Goal: Task Accomplishment & Management: Manage account settings

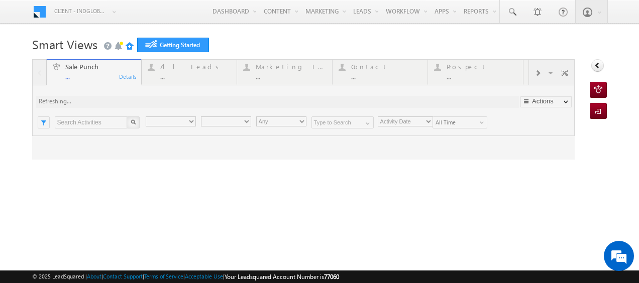
type input "Any Owner"
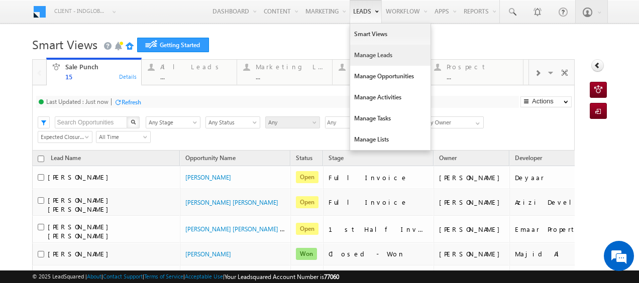
click at [361, 56] on link "Manage Leads" at bounding box center [390, 55] width 80 height 21
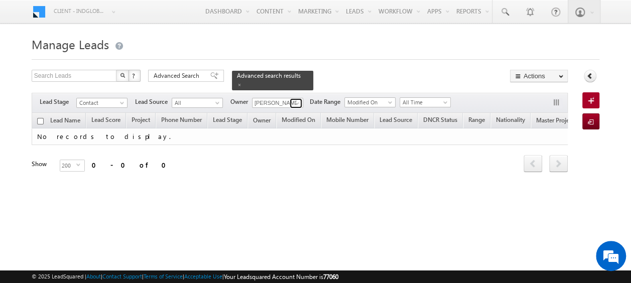
click at [299, 99] on span at bounding box center [297, 103] width 8 height 8
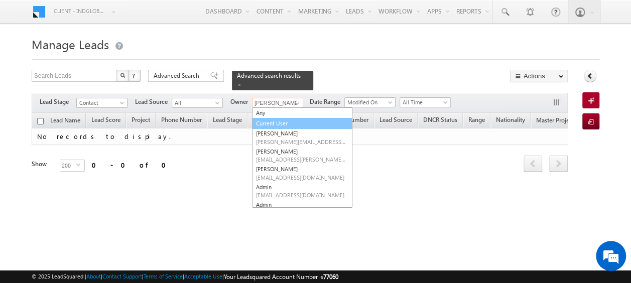
click at [287, 118] on link "Current User" at bounding box center [302, 124] width 100 height 12
type input "Current User"
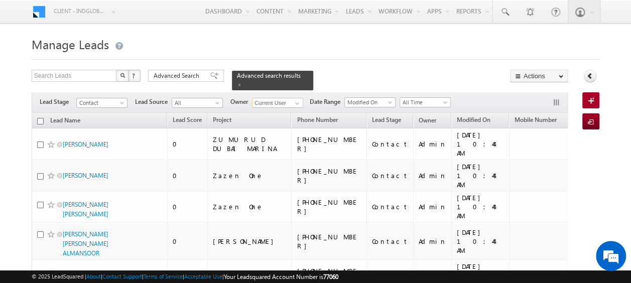
click at [40, 118] on input "checkbox" at bounding box center [40, 121] width 7 height 7
checkbox input "true"
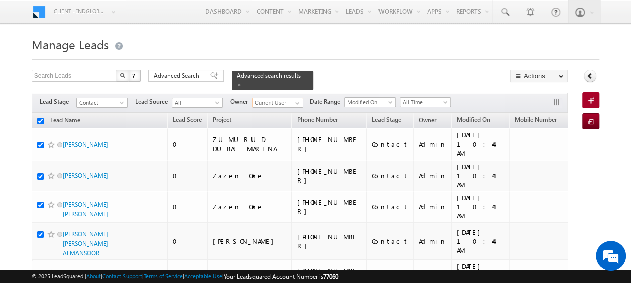
checkbox input "true"
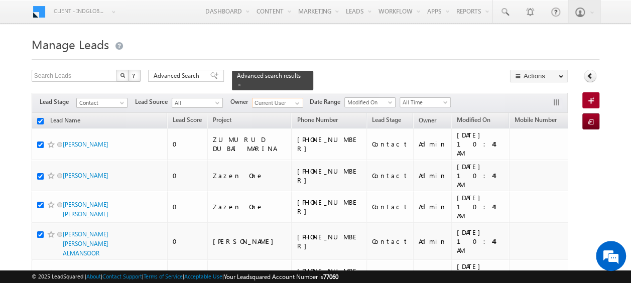
checkbox input "true"
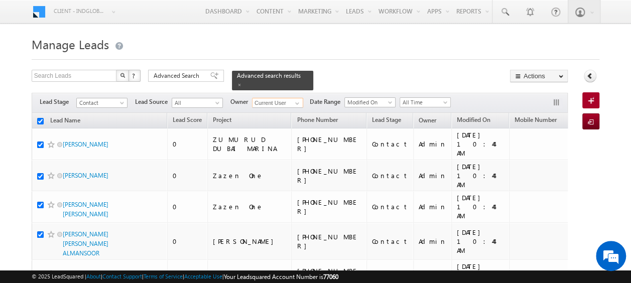
checkbox input "true"
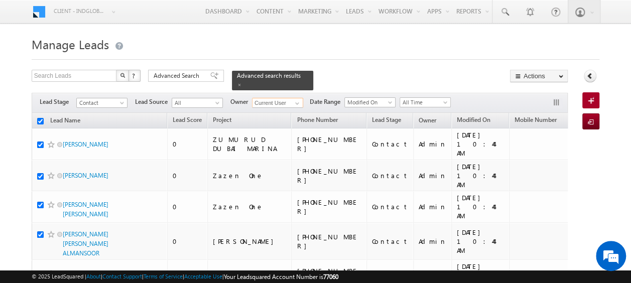
checkbox input "true"
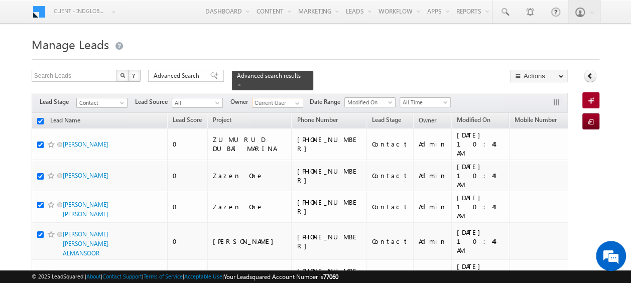
checkbox input "true"
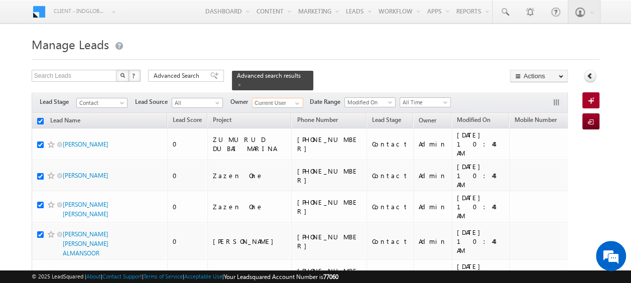
checkbox input "true"
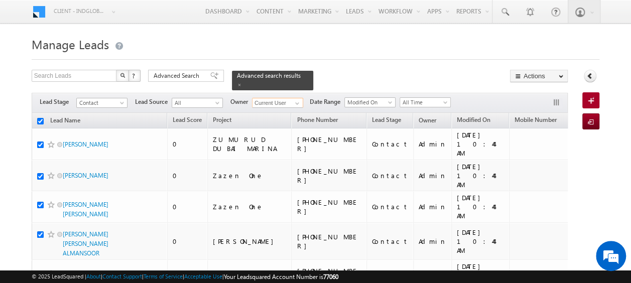
checkbox input "true"
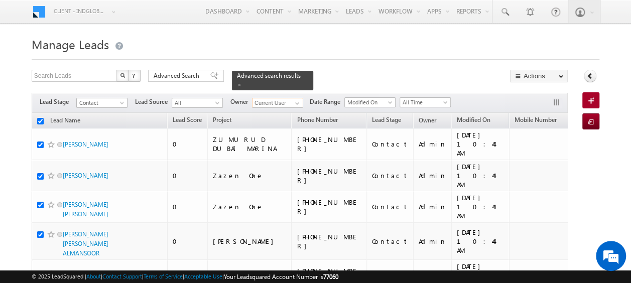
checkbox input "true"
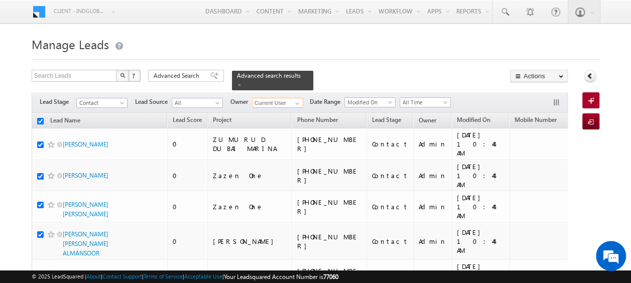
checkbox input "true"
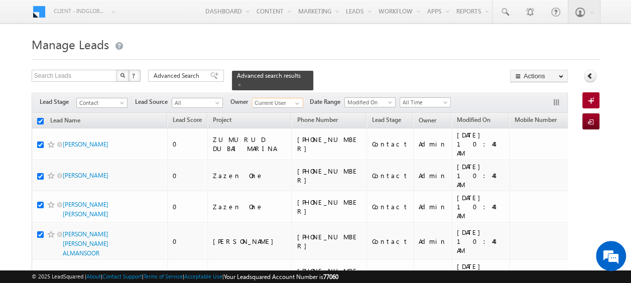
checkbox input "true"
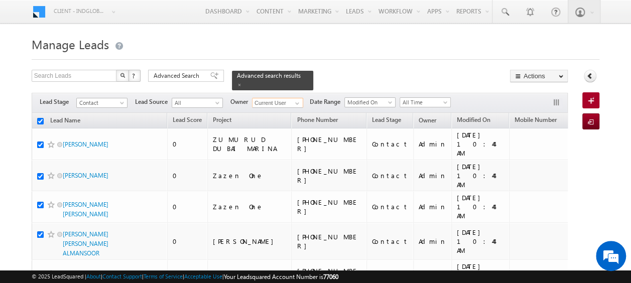
checkbox input "true"
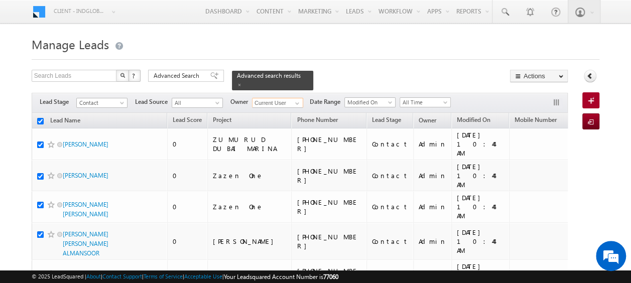
checkbox input "true"
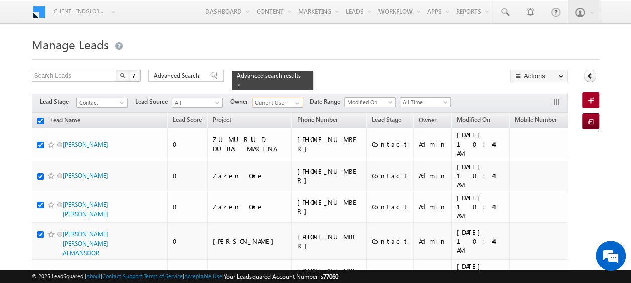
checkbox input "true"
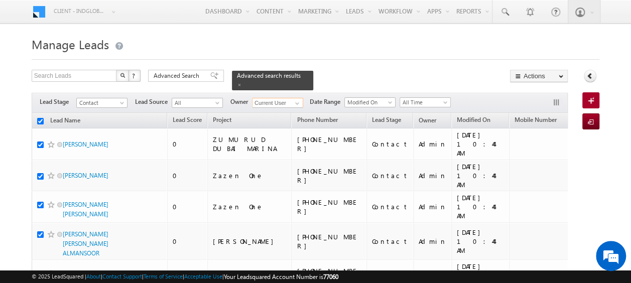
checkbox input "true"
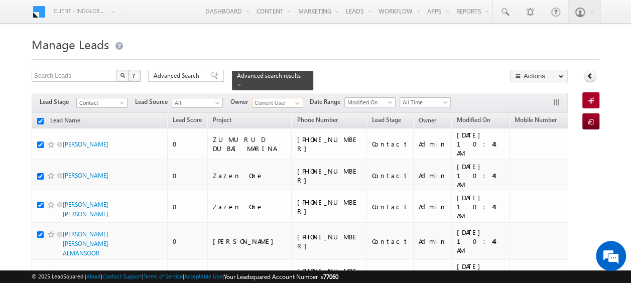
checkbox input "true"
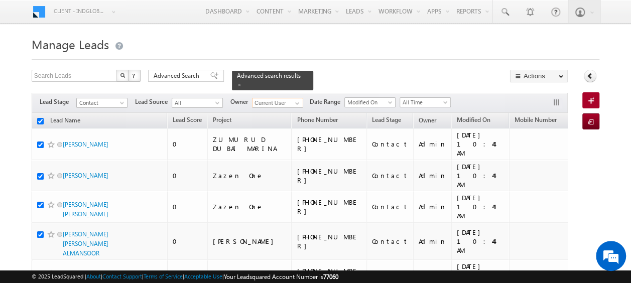
checkbox input "true"
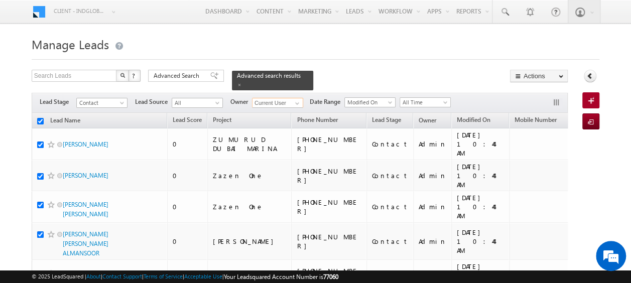
checkbox input "true"
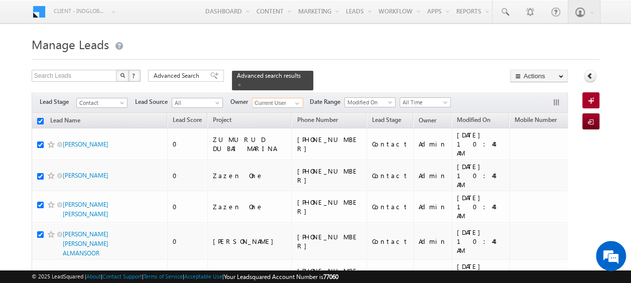
checkbox input "true"
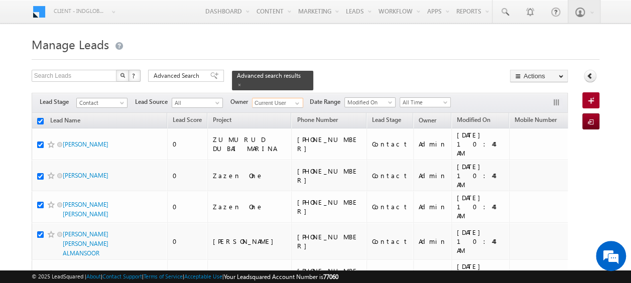
checkbox input "true"
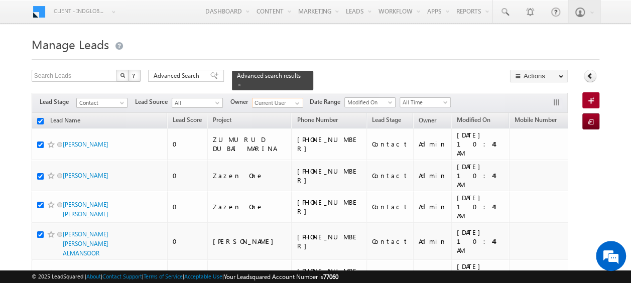
checkbox input "true"
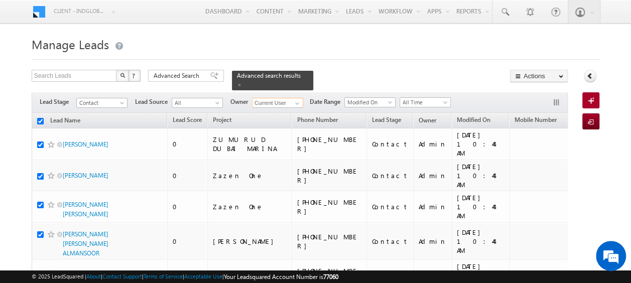
checkbox input "true"
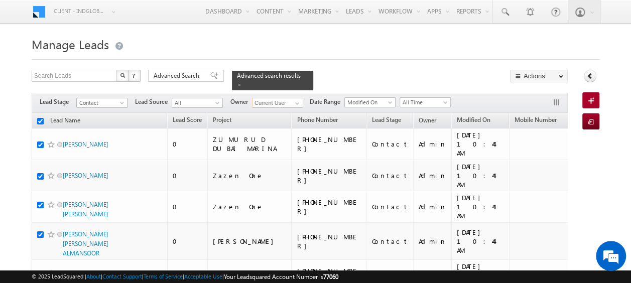
checkbox input "true"
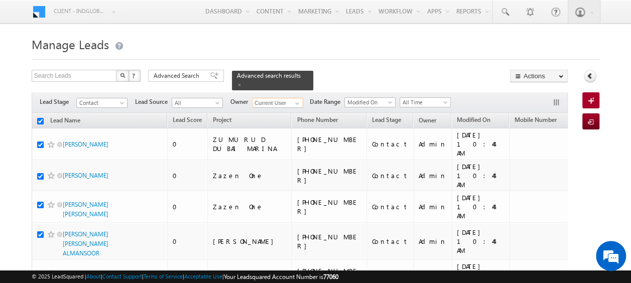
checkbox input "true"
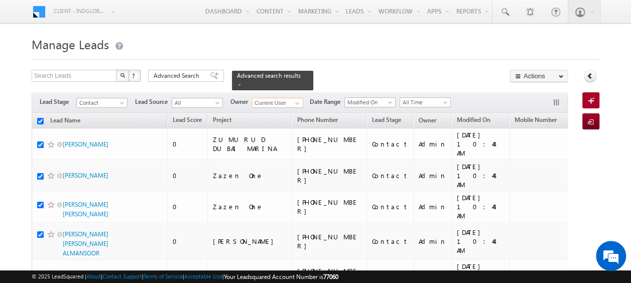
checkbox input "true"
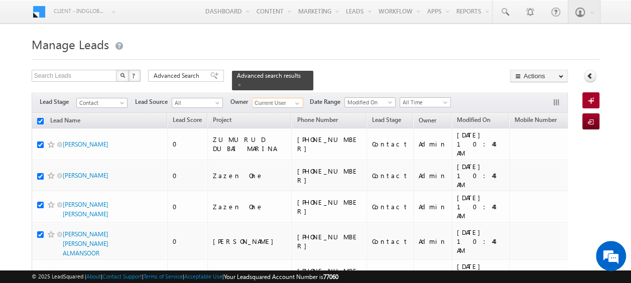
checkbox input "true"
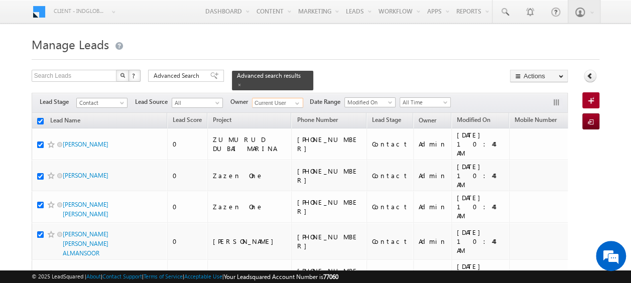
checkbox input "true"
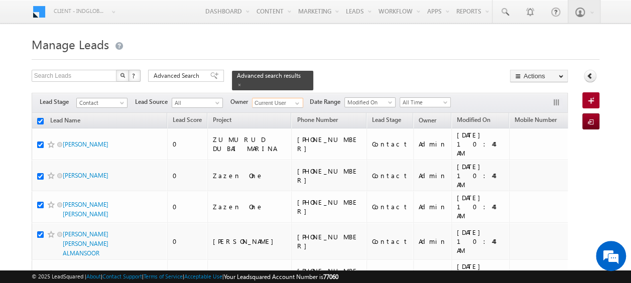
checkbox input "true"
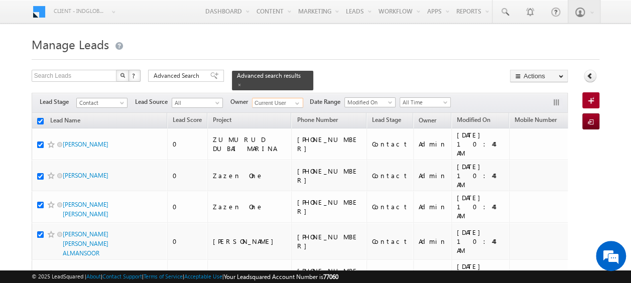
checkbox input "true"
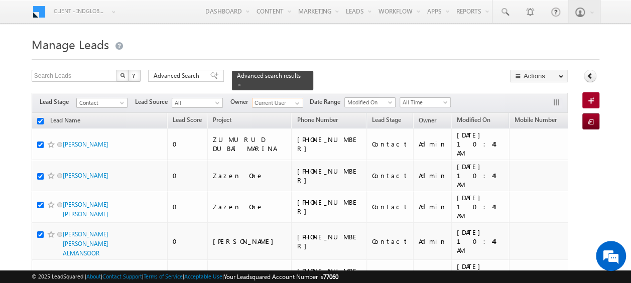
checkbox input "true"
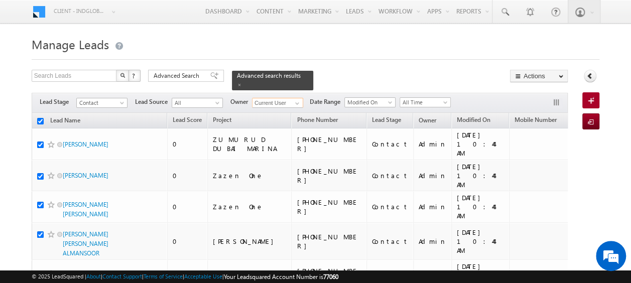
checkbox input "true"
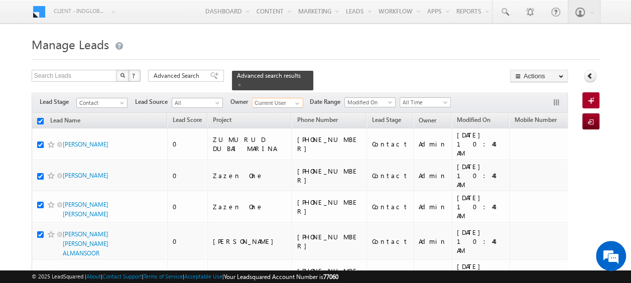
checkbox input "true"
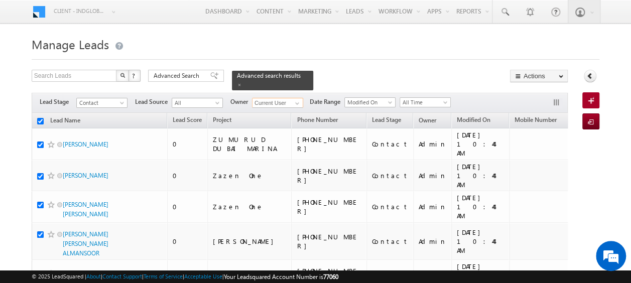
checkbox input "true"
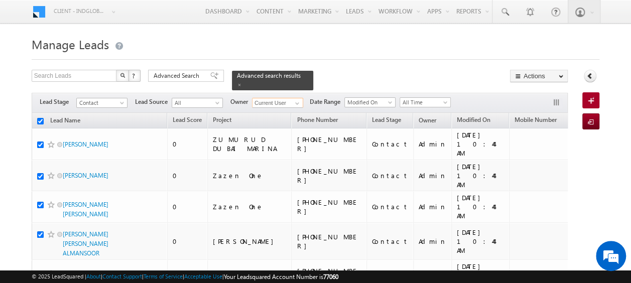
checkbox input "true"
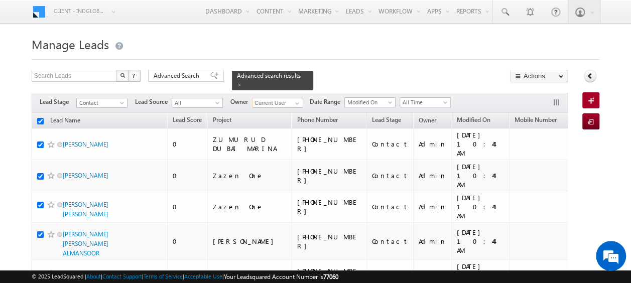
checkbox input "true"
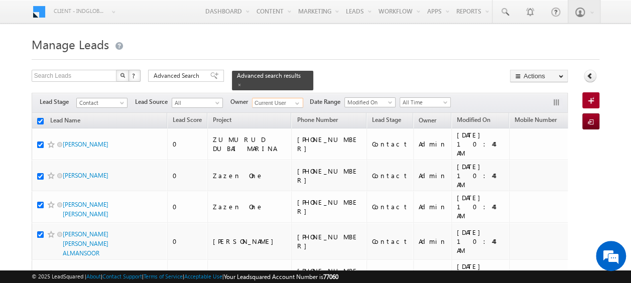
checkbox input "true"
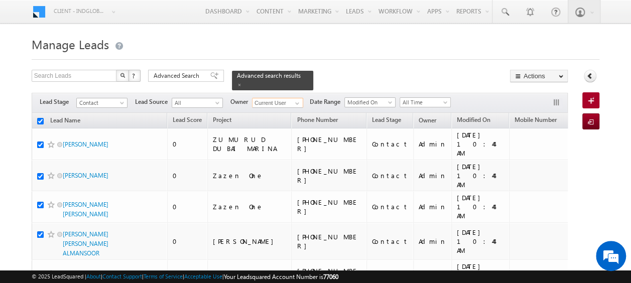
checkbox input "true"
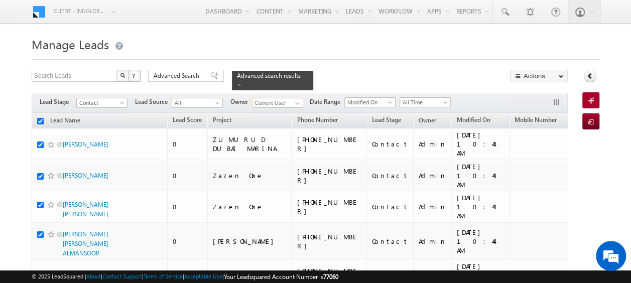
checkbox input "true"
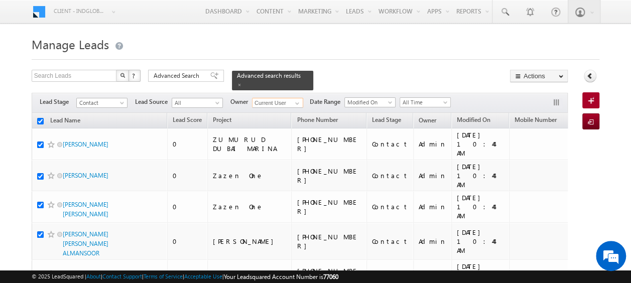
checkbox input "true"
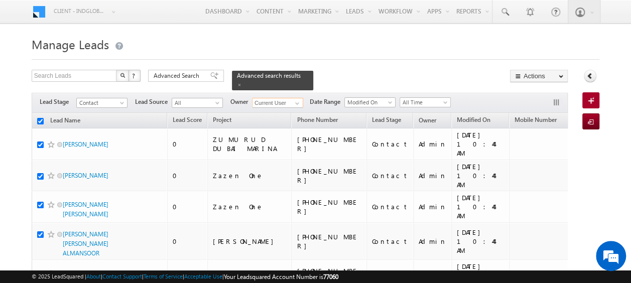
checkbox input "true"
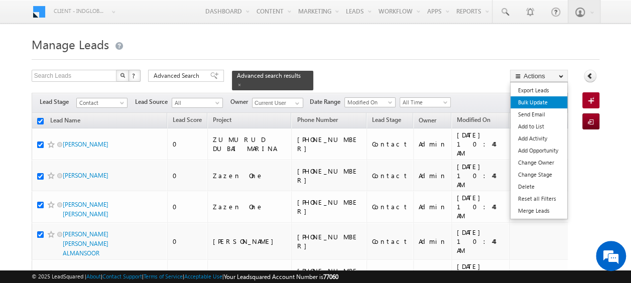
click at [531, 96] on link "Bulk Update" at bounding box center [539, 102] width 57 height 12
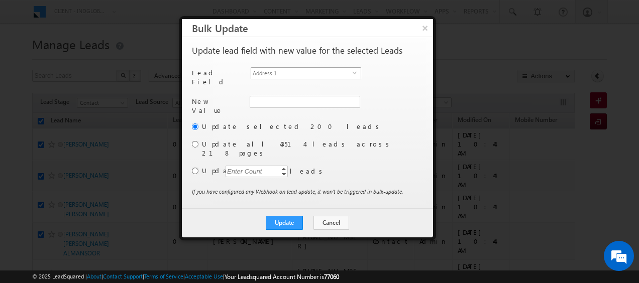
click at [353, 72] on span "select" at bounding box center [356, 72] width 8 height 5
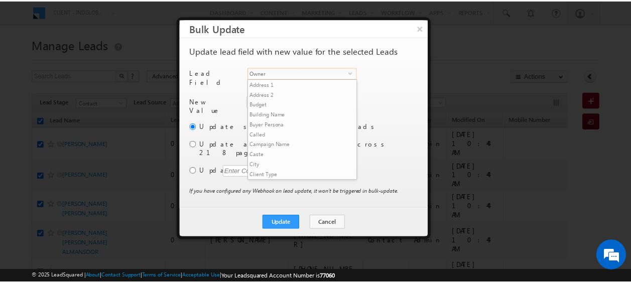
scroll to position [392, 0]
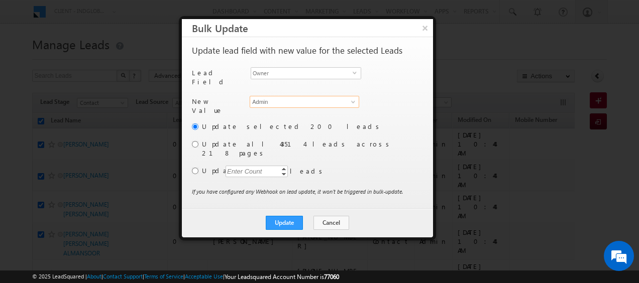
click at [326, 99] on input "Admin" at bounding box center [304, 102] width 109 height 12
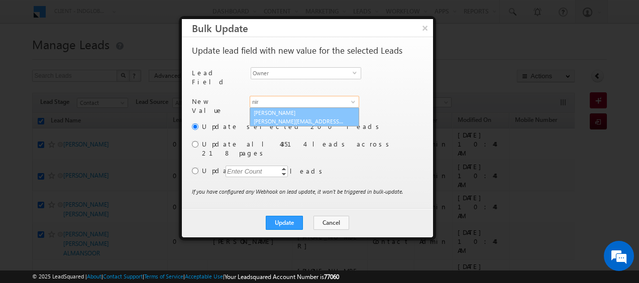
click at [285, 117] on span "[PERSON_NAME][EMAIL_ADDRESS][PERSON_NAME][DOMAIN_NAME]" at bounding box center [299, 121] width 90 height 8
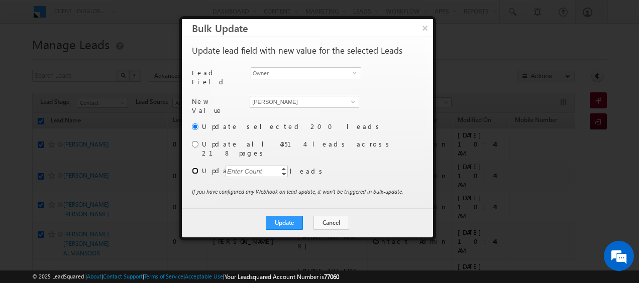
click at [194, 168] on input "radio" at bounding box center [195, 171] width 7 height 7
click at [236, 166] on div "Enter Count" at bounding box center [244, 172] width 38 height 12
click at [286, 216] on button "Update" at bounding box center [284, 223] width 37 height 14
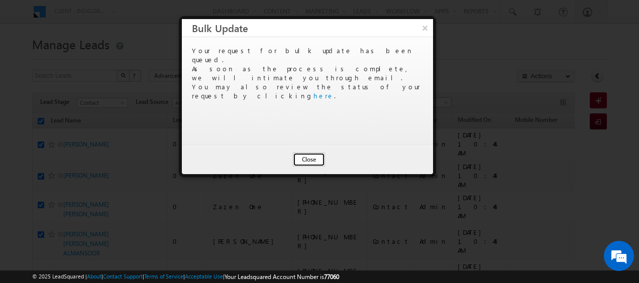
click at [309, 160] on button "Close" at bounding box center [309, 160] width 32 height 14
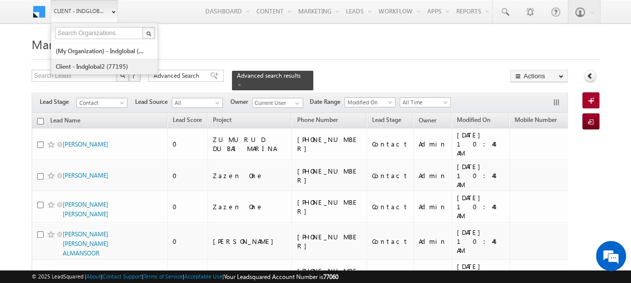
click at [101, 62] on link "Client - indglobal2 (77195)" at bounding box center [101, 67] width 92 height 16
